Goal: Task Accomplishment & Management: Use online tool/utility

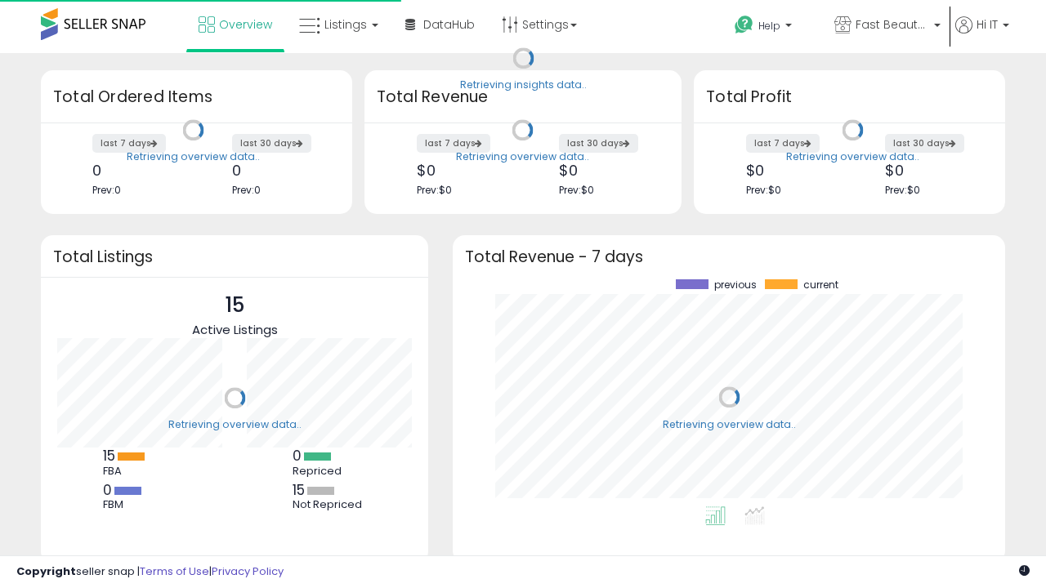
scroll to position [227, 520]
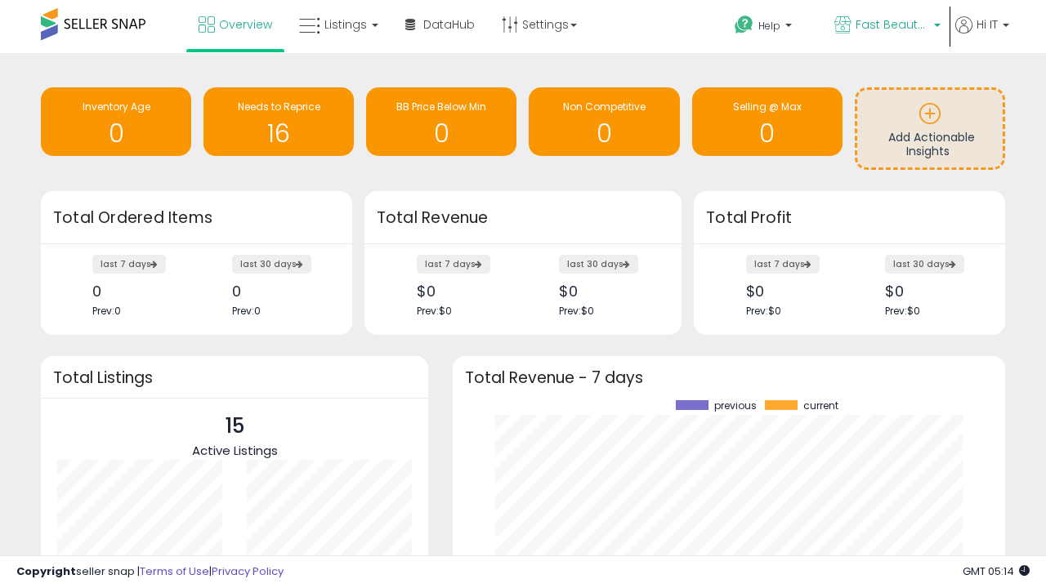
click at [886, 26] on span "Fast Beauty ([GEOGRAPHIC_DATA])" at bounding box center [893, 24] width 74 height 16
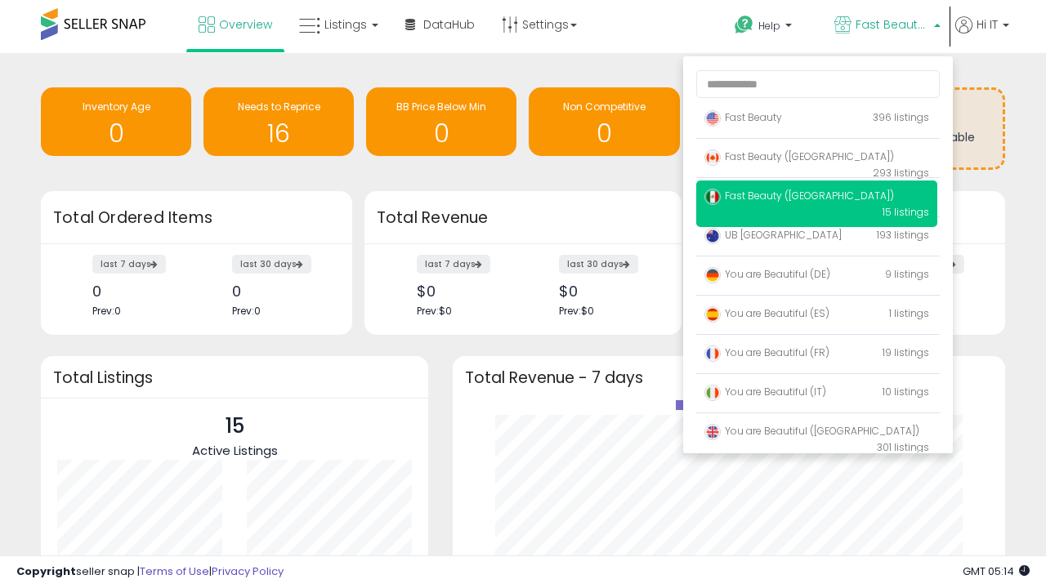
click at [816, 434] on span "You are Beautiful ([GEOGRAPHIC_DATA])" at bounding box center [811, 431] width 215 height 14
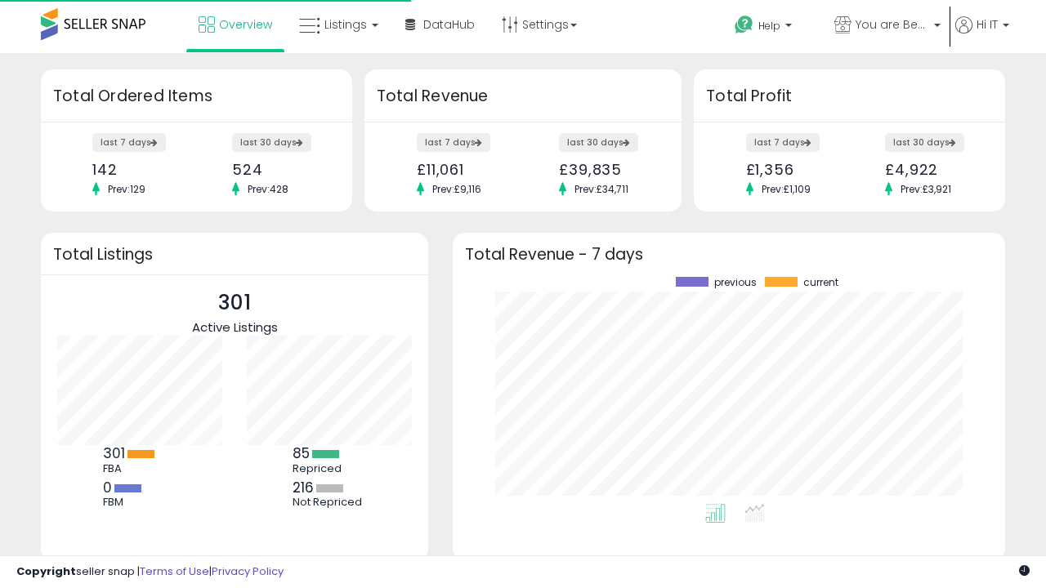
scroll to position [227, 520]
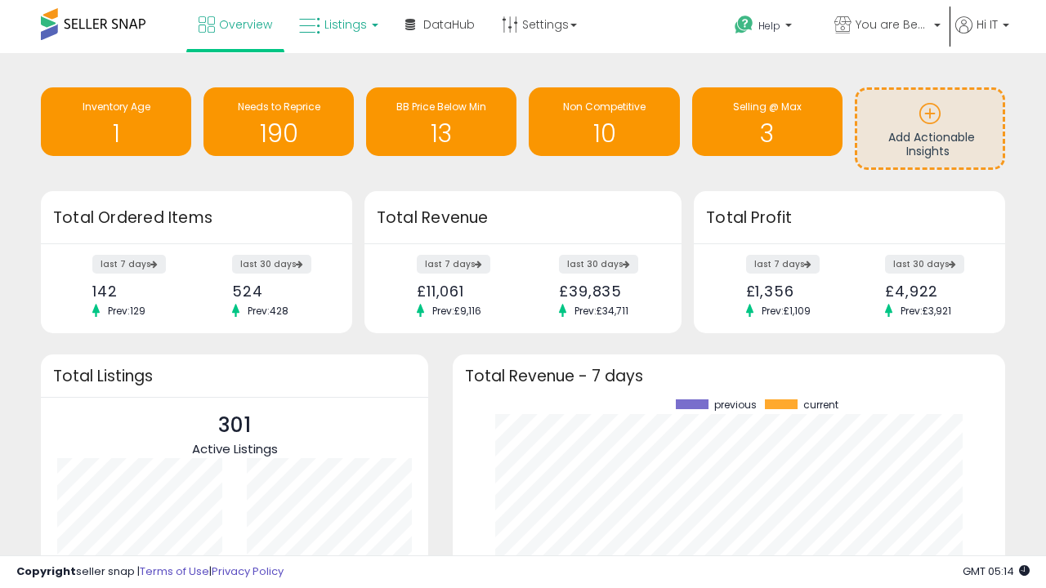
click at [337, 25] on span "Listings" at bounding box center [345, 24] width 42 height 16
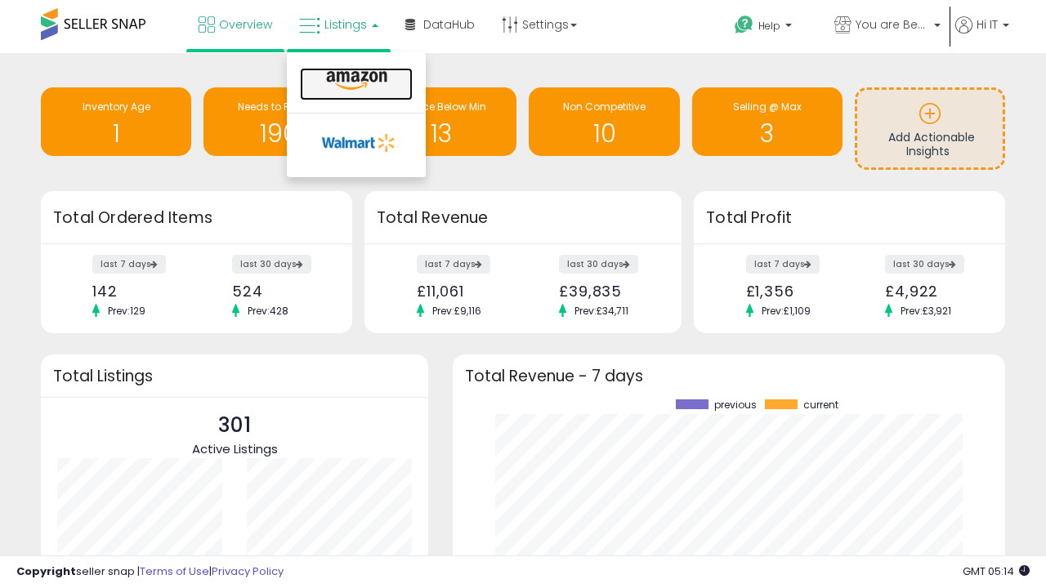
click at [355, 81] on icon at bounding box center [356, 80] width 71 height 21
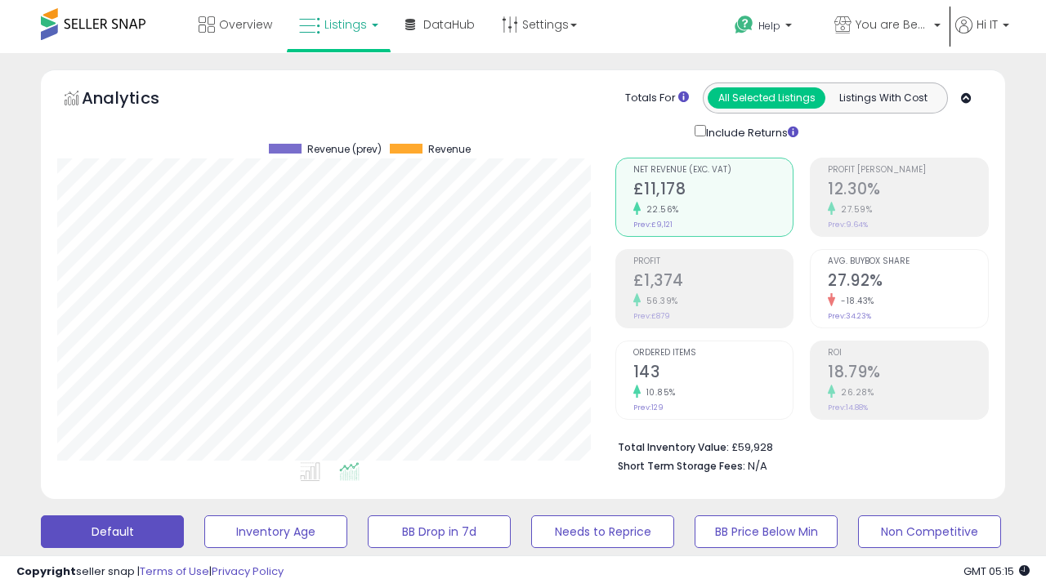
scroll to position [317, 0]
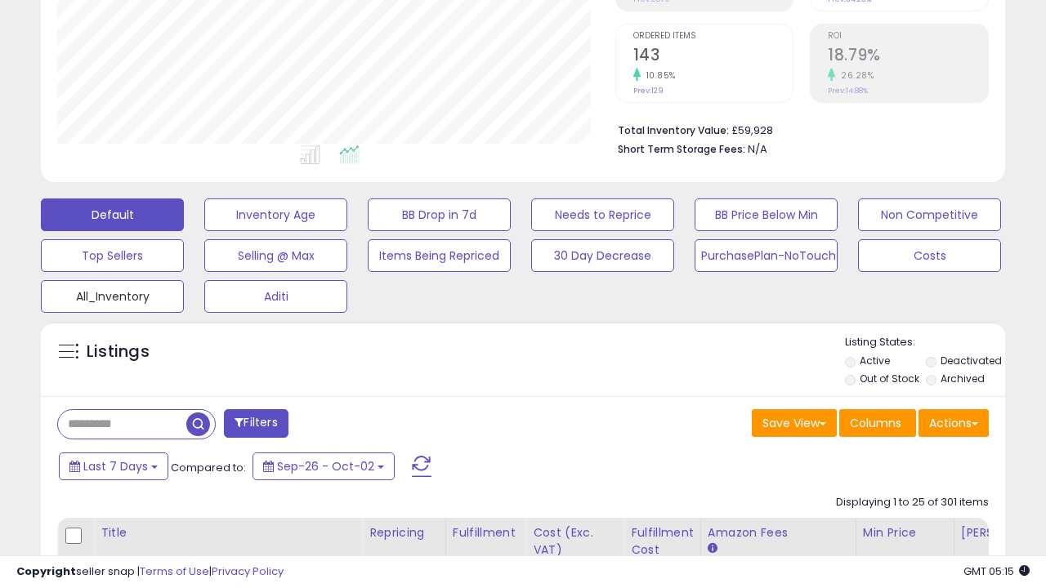
click at [112, 293] on button "All_Inventory" at bounding box center [112, 296] width 143 height 33
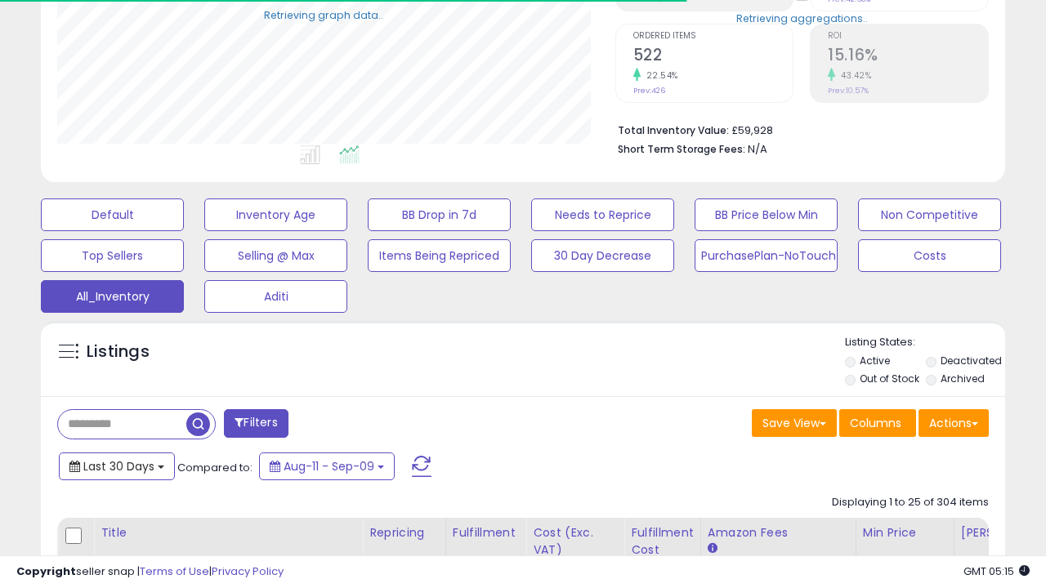
click at [116, 465] on span "Last 30 Days" at bounding box center [118, 466] width 71 height 16
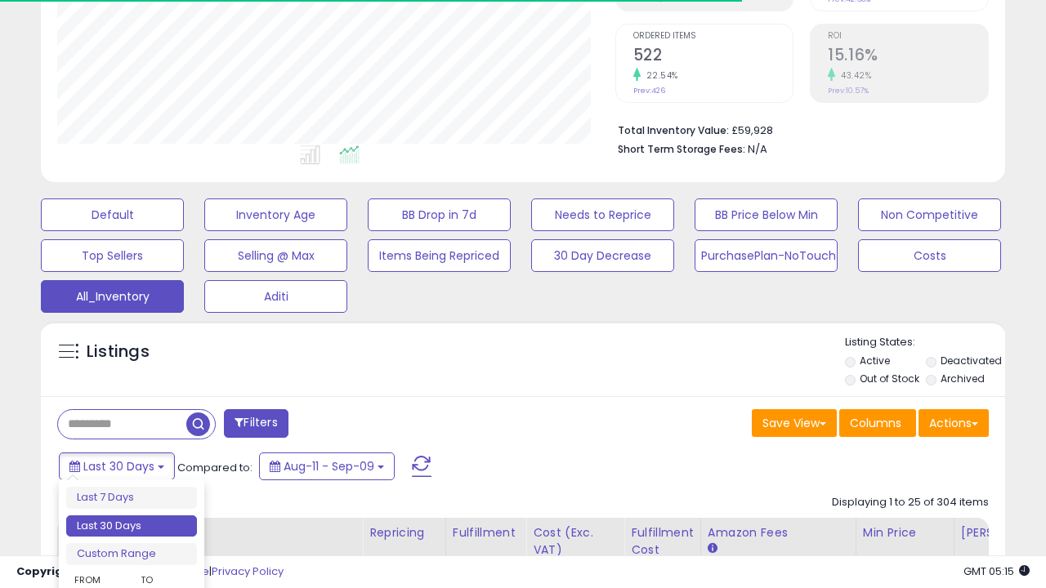
click at [132, 526] on li "Last 30 Days" at bounding box center [131, 527] width 131 height 22
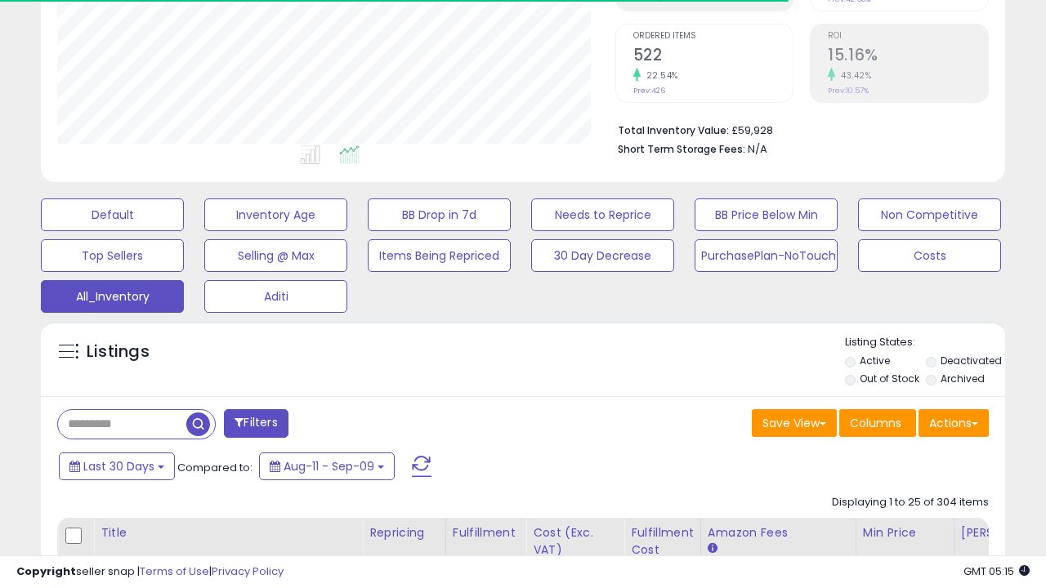
scroll to position [335, 557]
click at [954, 422] on button "Actions" at bounding box center [954, 423] width 70 height 28
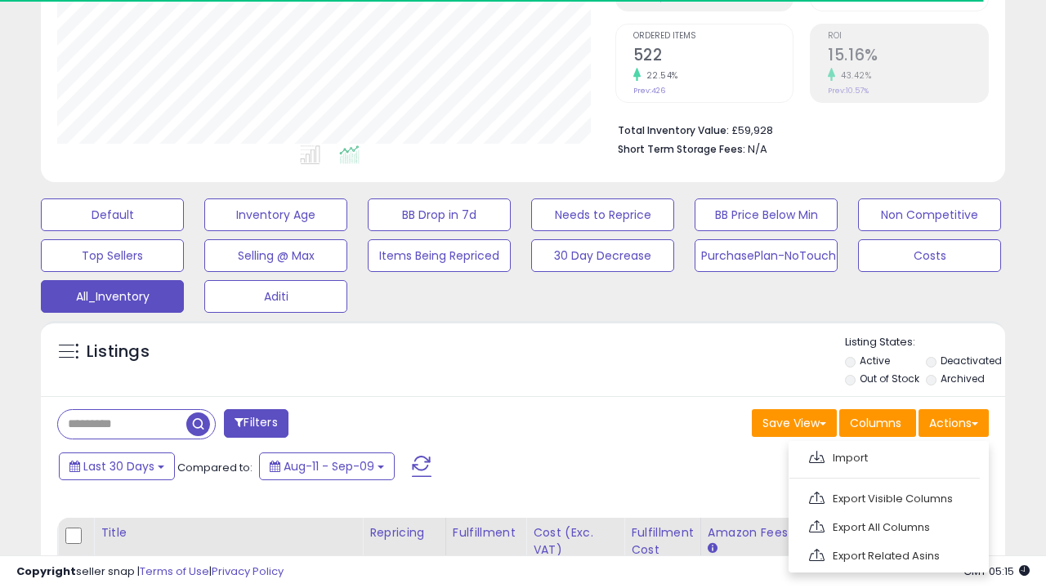
click at [887, 525] on link "Export All Columns" at bounding box center [887, 527] width 179 height 25
